Goal: Browse casually

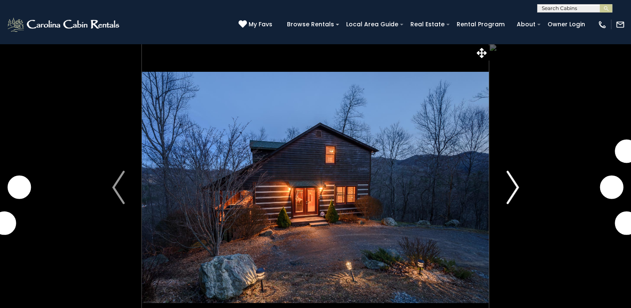
click at [516, 199] on img "Next" at bounding box center [513, 187] width 13 height 33
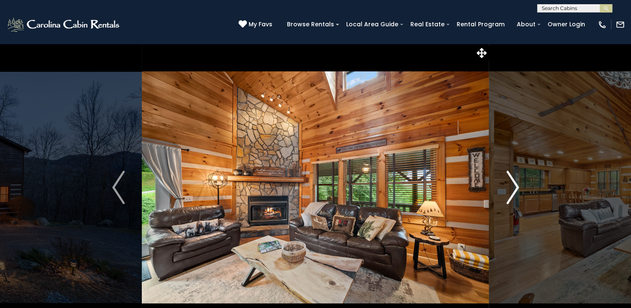
click at [511, 192] on img "Next" at bounding box center [513, 187] width 13 height 33
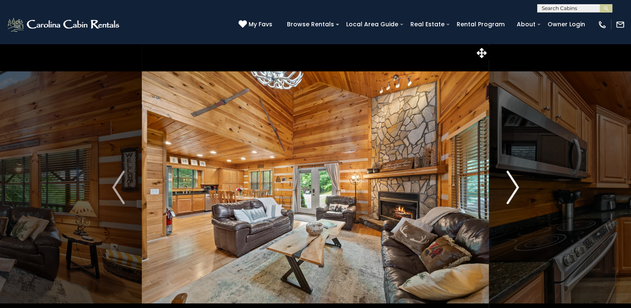
click at [511, 192] on img "Next" at bounding box center [513, 187] width 13 height 33
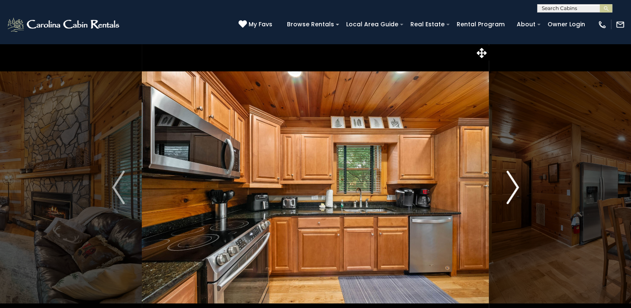
click at [511, 192] on img "Next" at bounding box center [513, 187] width 13 height 33
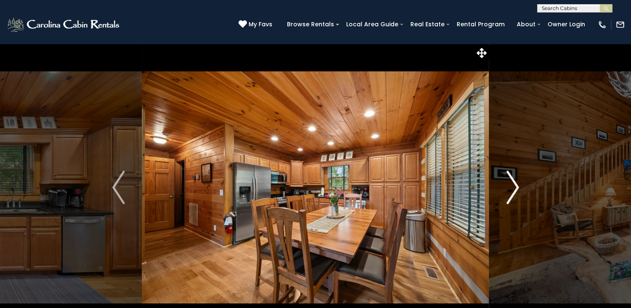
click at [511, 192] on img "Next" at bounding box center [513, 187] width 13 height 33
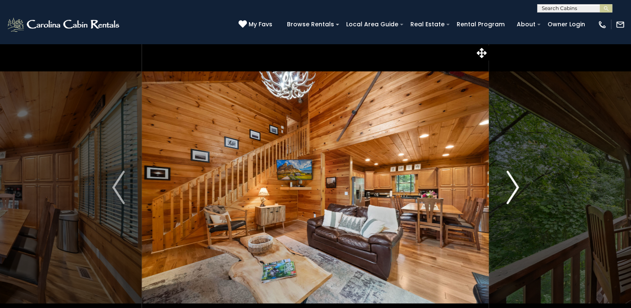
click at [517, 194] on img "Next" at bounding box center [513, 187] width 13 height 33
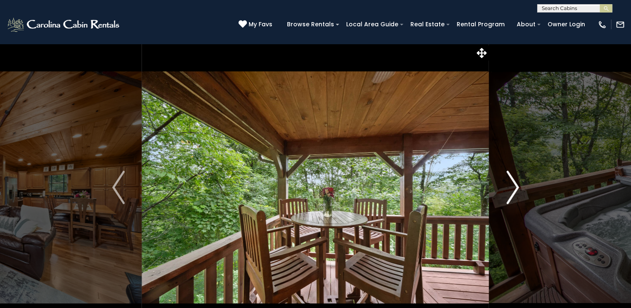
click at [517, 194] on img "Next" at bounding box center [513, 187] width 13 height 33
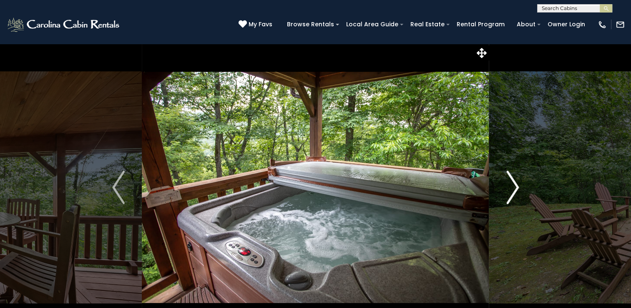
click at [517, 194] on img "Next" at bounding box center [513, 187] width 13 height 33
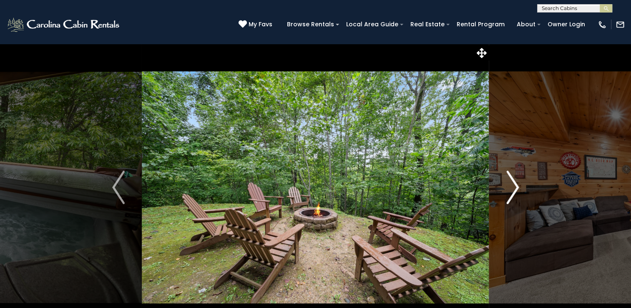
click at [517, 194] on img "Next" at bounding box center [513, 187] width 13 height 33
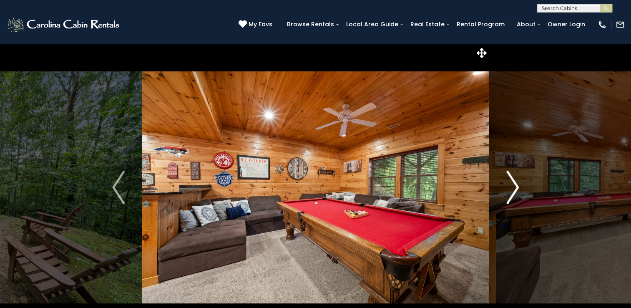
click at [517, 194] on img "Next" at bounding box center [513, 187] width 13 height 33
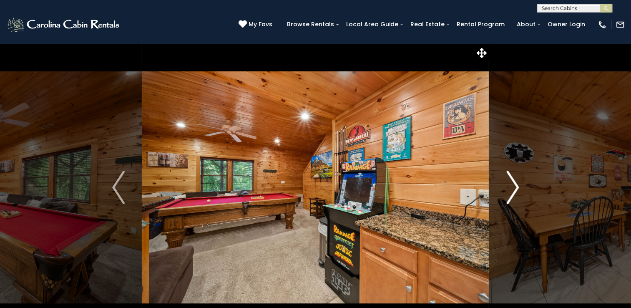
click at [517, 194] on img "Next" at bounding box center [513, 187] width 13 height 33
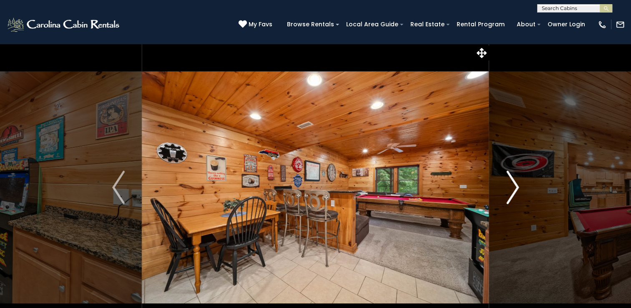
click at [517, 194] on img "Next" at bounding box center [513, 187] width 13 height 33
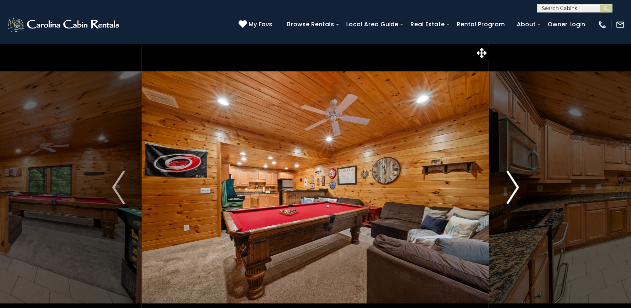
click at [517, 194] on img "Next" at bounding box center [513, 187] width 13 height 33
